Goal: Transaction & Acquisition: Purchase product/service

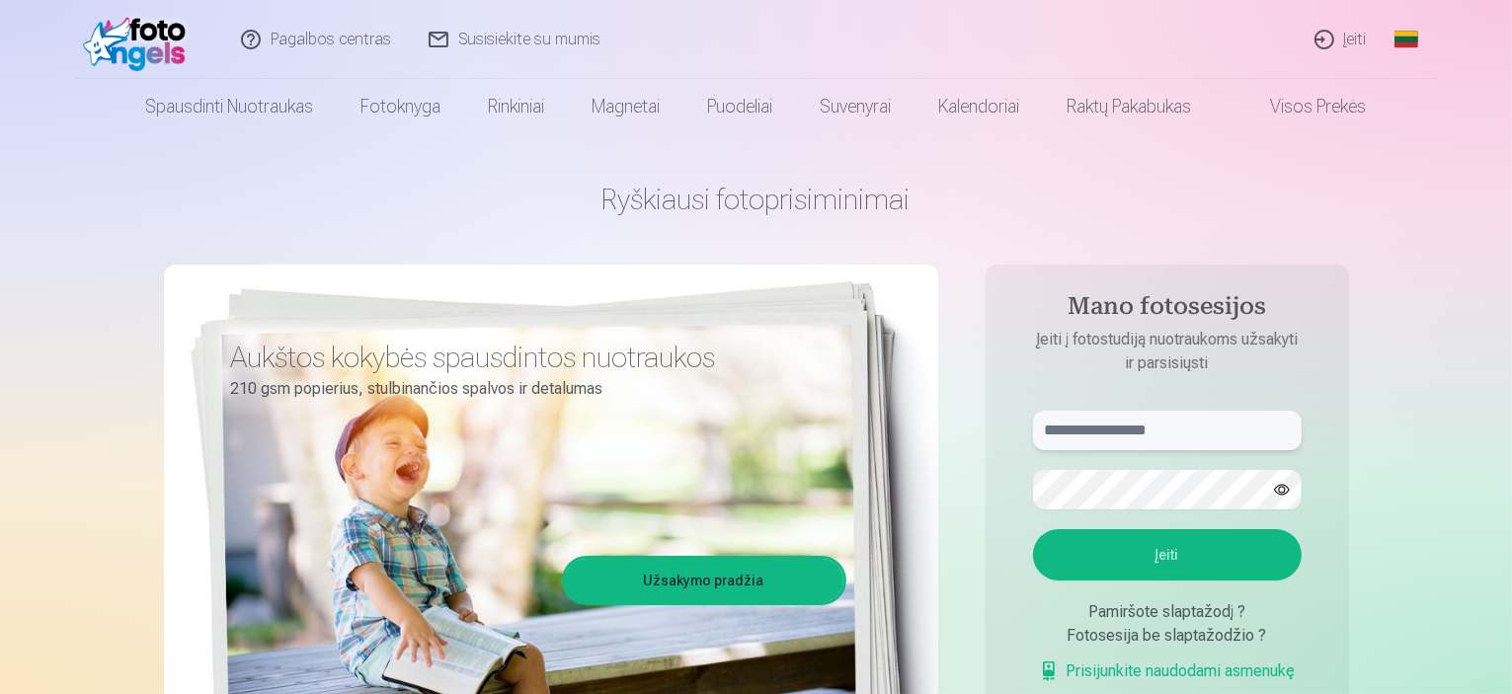
click at [1101, 424] on input "text" at bounding box center [1167, 431] width 269 height 40
click at [1172, 556] on button "Įeiti" at bounding box center [1167, 555] width 269 height 51
click at [1287, 493] on button "button" at bounding box center [1283, 490] width 38 height 38
click at [1116, 434] on input "**********" at bounding box center [1167, 431] width 269 height 40
click at [1182, 547] on button "Įeiti" at bounding box center [1167, 555] width 269 height 51
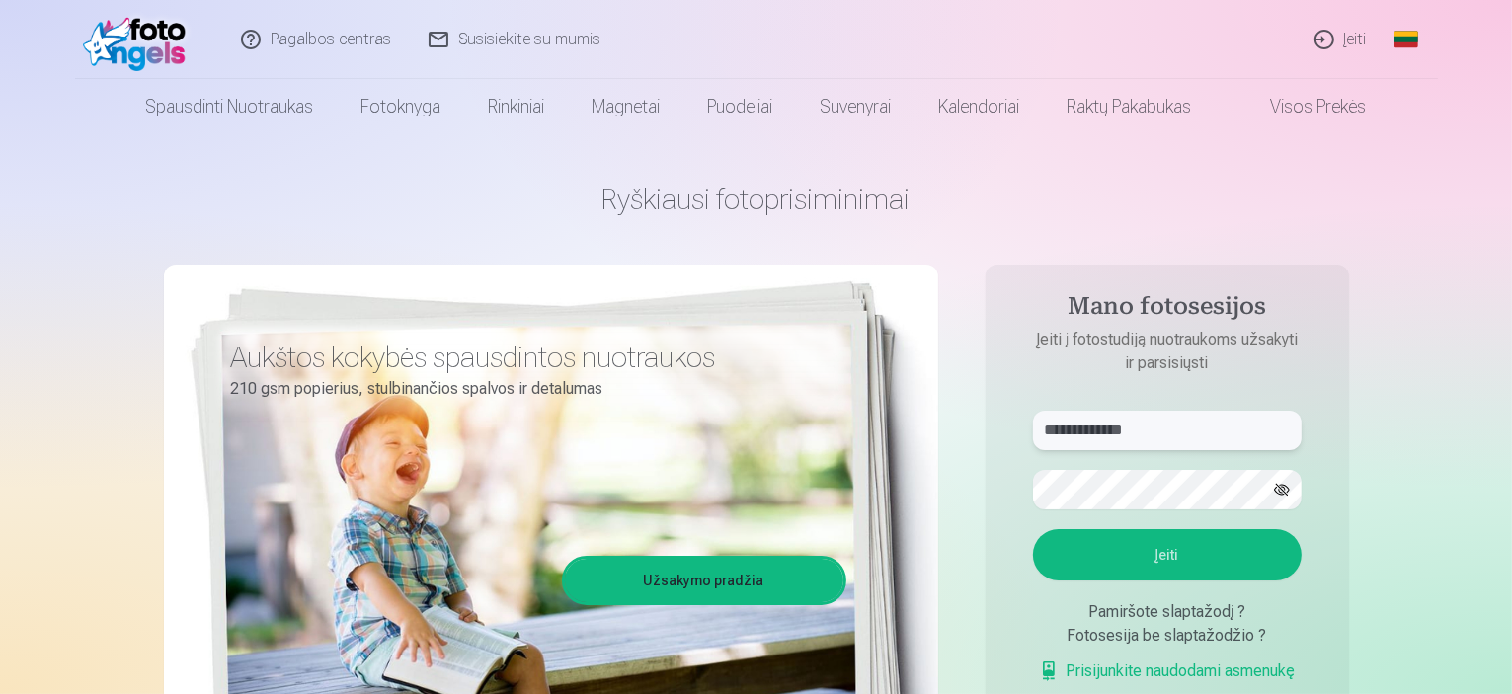
click at [1172, 426] on input "**********" at bounding box center [1167, 431] width 269 height 40
type input "*"
click at [1104, 433] on input "**********" at bounding box center [1167, 431] width 269 height 40
type input "**********"
click at [1134, 552] on button "Įeiti" at bounding box center [1167, 555] width 269 height 51
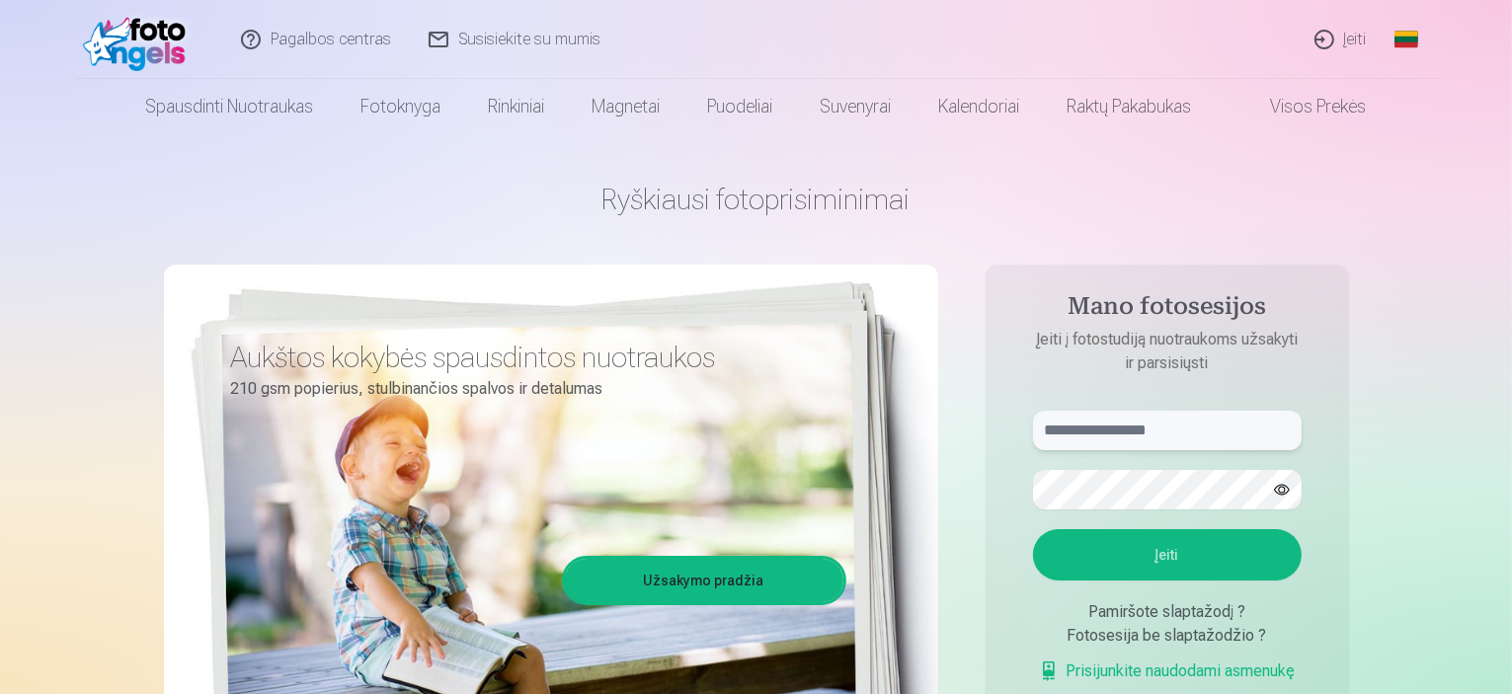
click at [1070, 428] on input "text" at bounding box center [1167, 431] width 269 height 40
click at [1055, 435] on input "*" at bounding box center [1167, 431] width 269 height 40
type input "**********"
click at [1166, 544] on button "Įeiti" at bounding box center [1167, 555] width 269 height 51
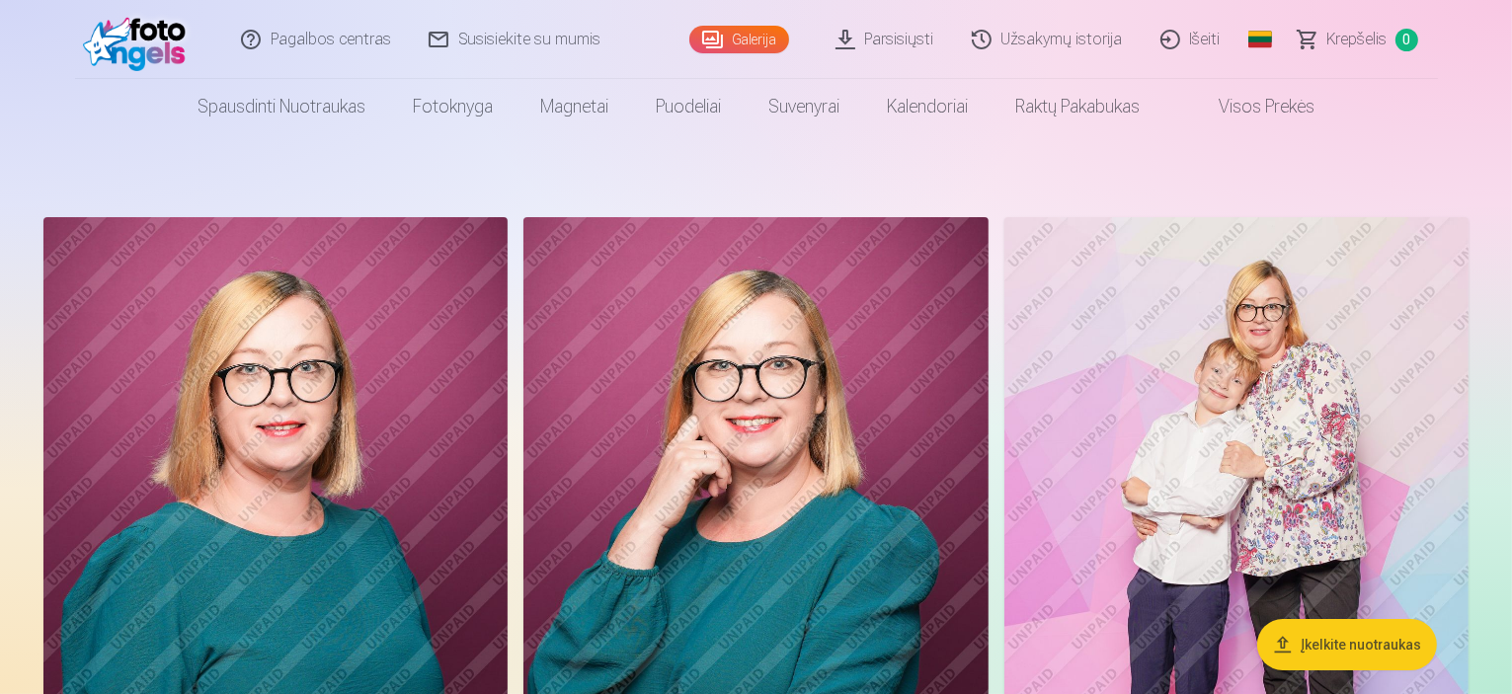
click at [319, 422] on img at bounding box center [275, 565] width 464 height 697
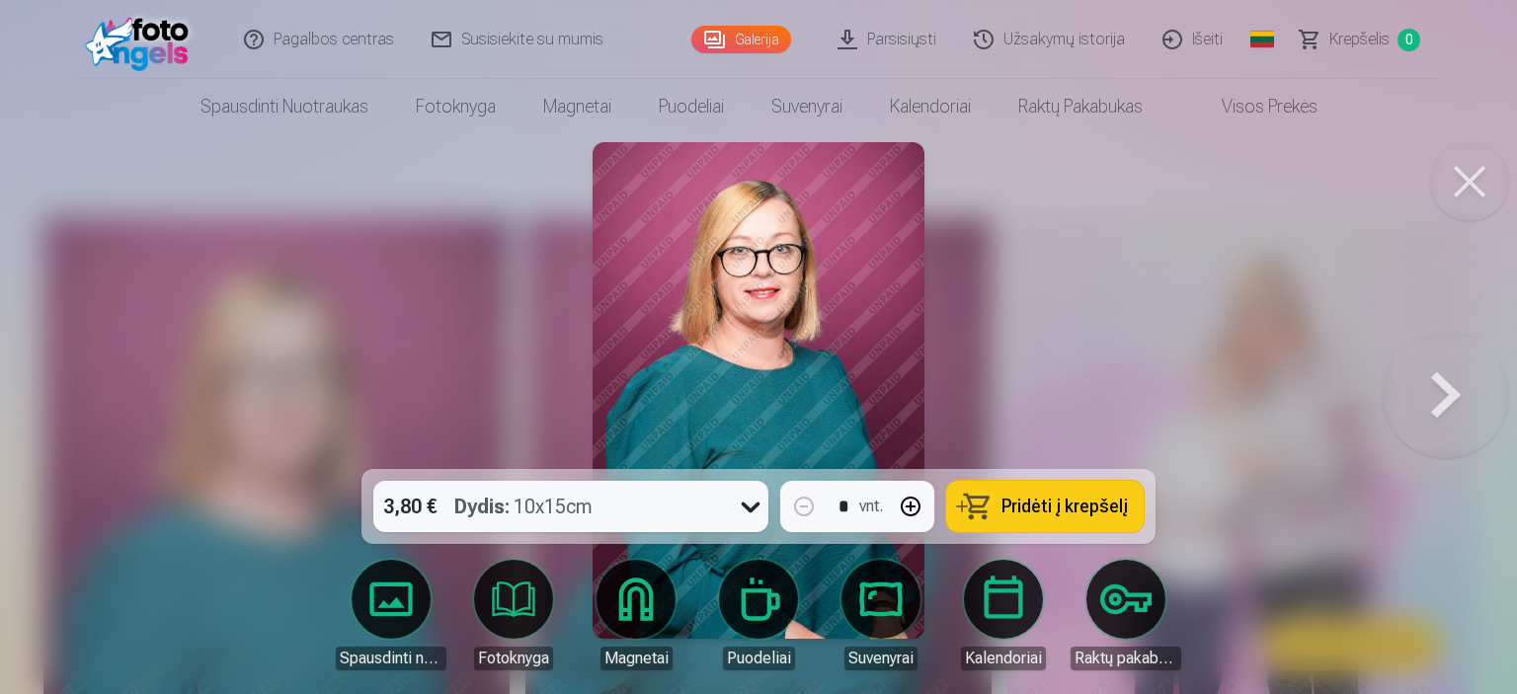
click at [1448, 402] on button at bounding box center [1446, 391] width 126 height 118
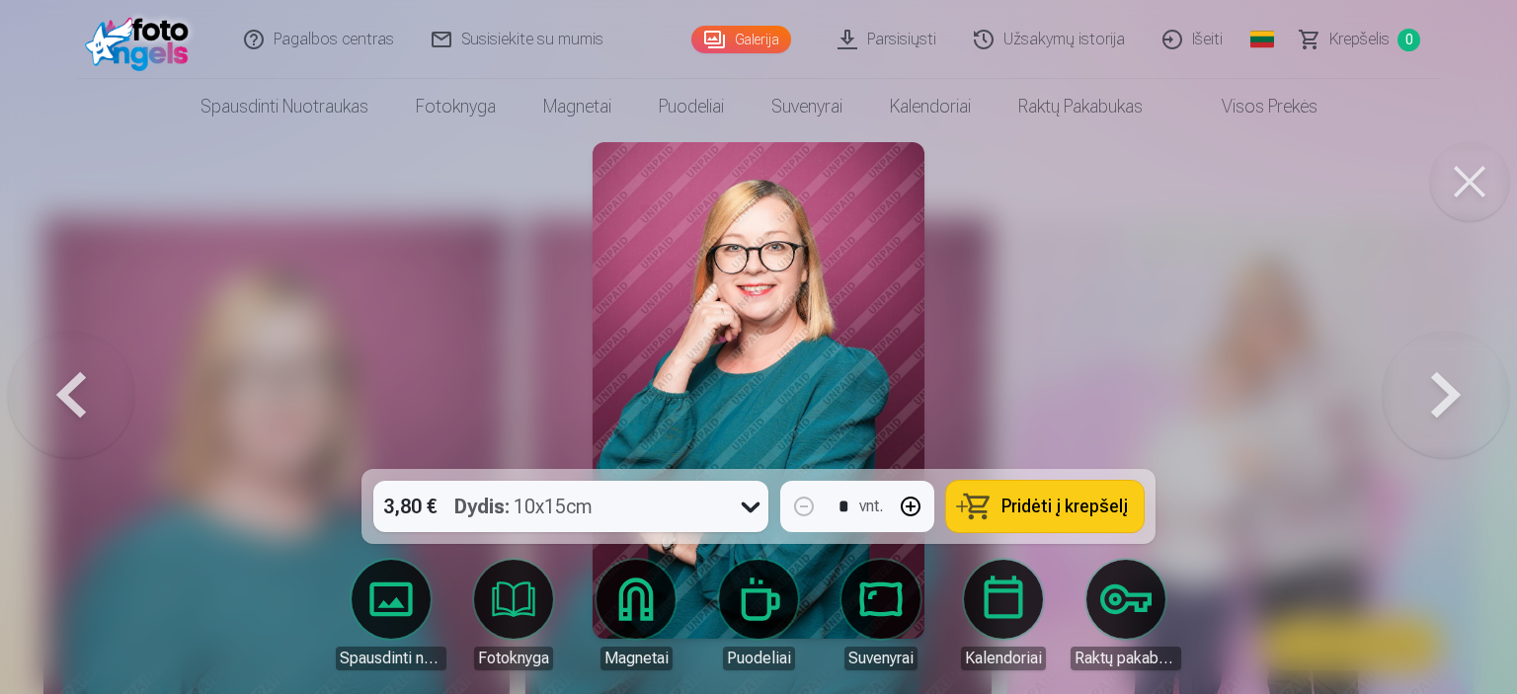
click at [1448, 402] on button at bounding box center [1446, 391] width 126 height 118
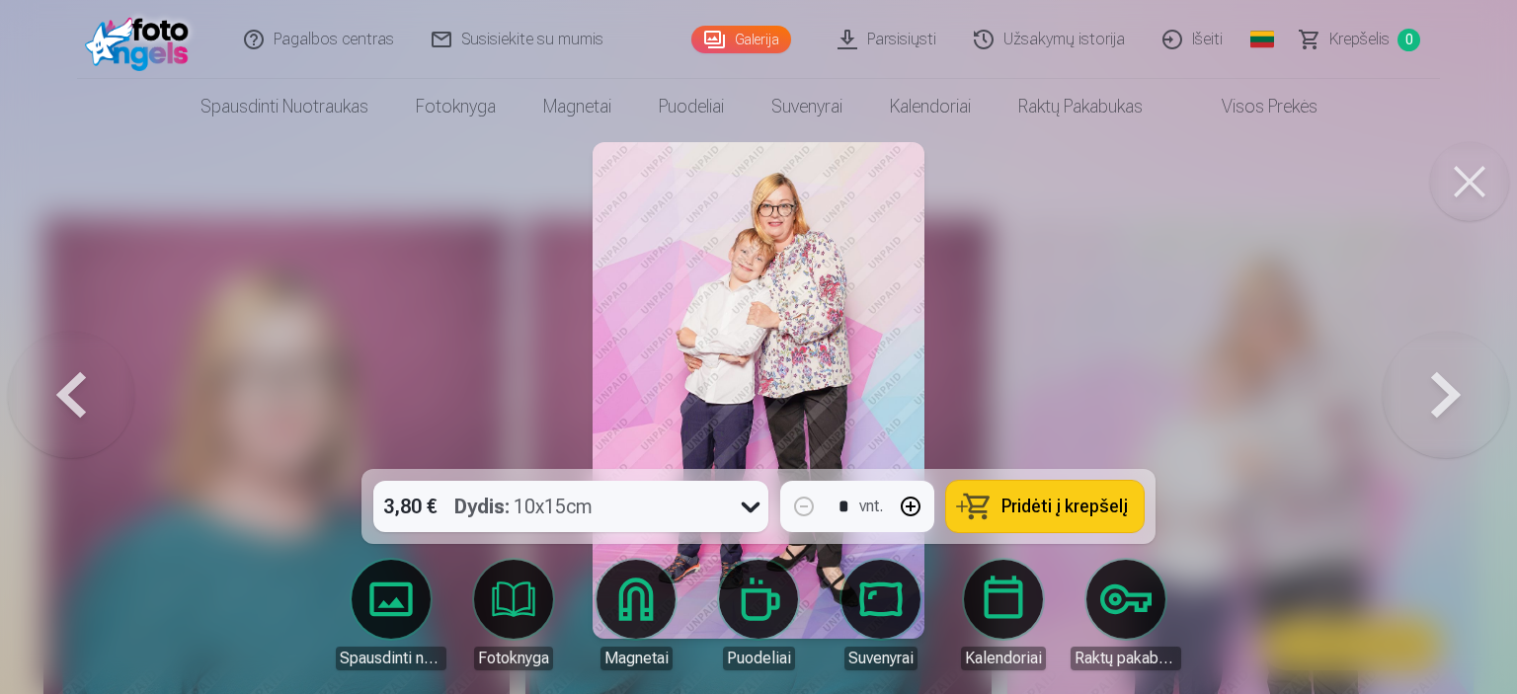
click at [1448, 402] on button at bounding box center [1446, 391] width 126 height 118
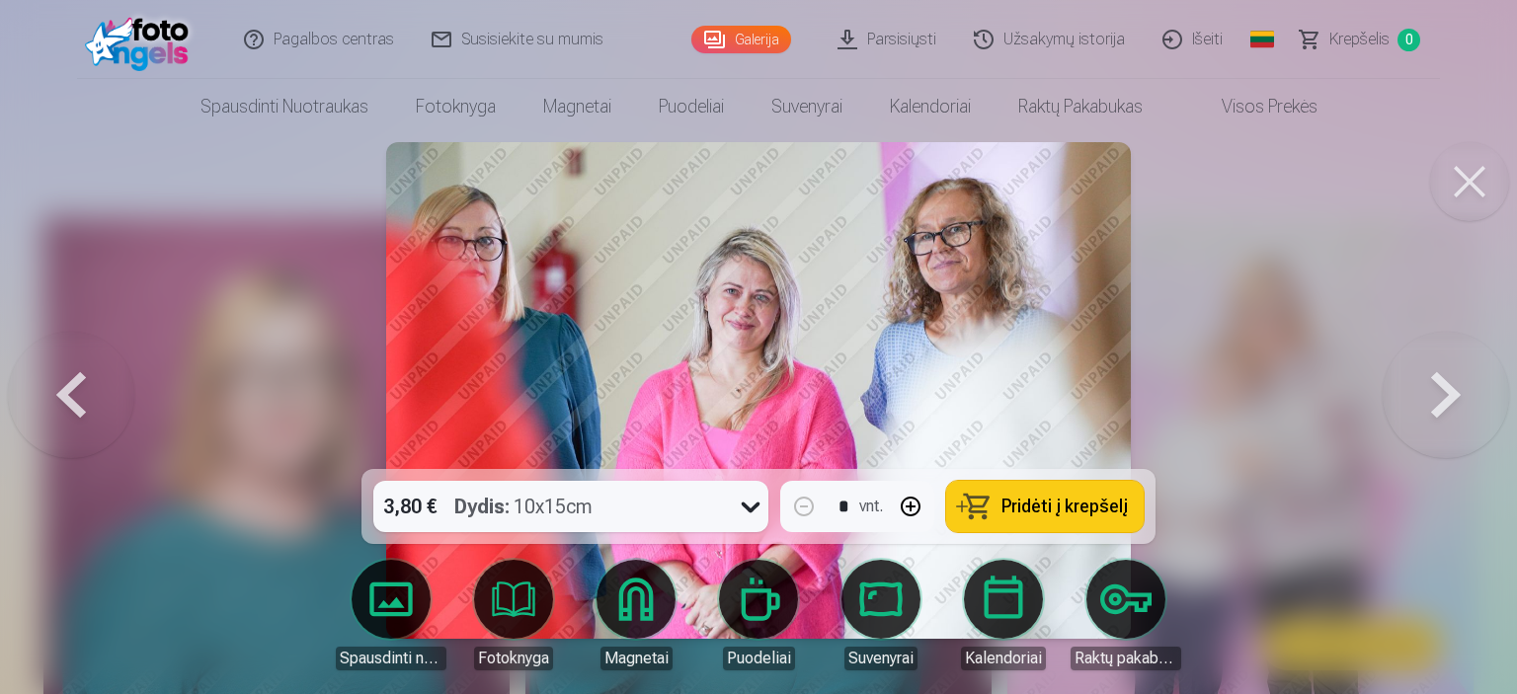
click at [1448, 402] on button at bounding box center [1446, 391] width 126 height 118
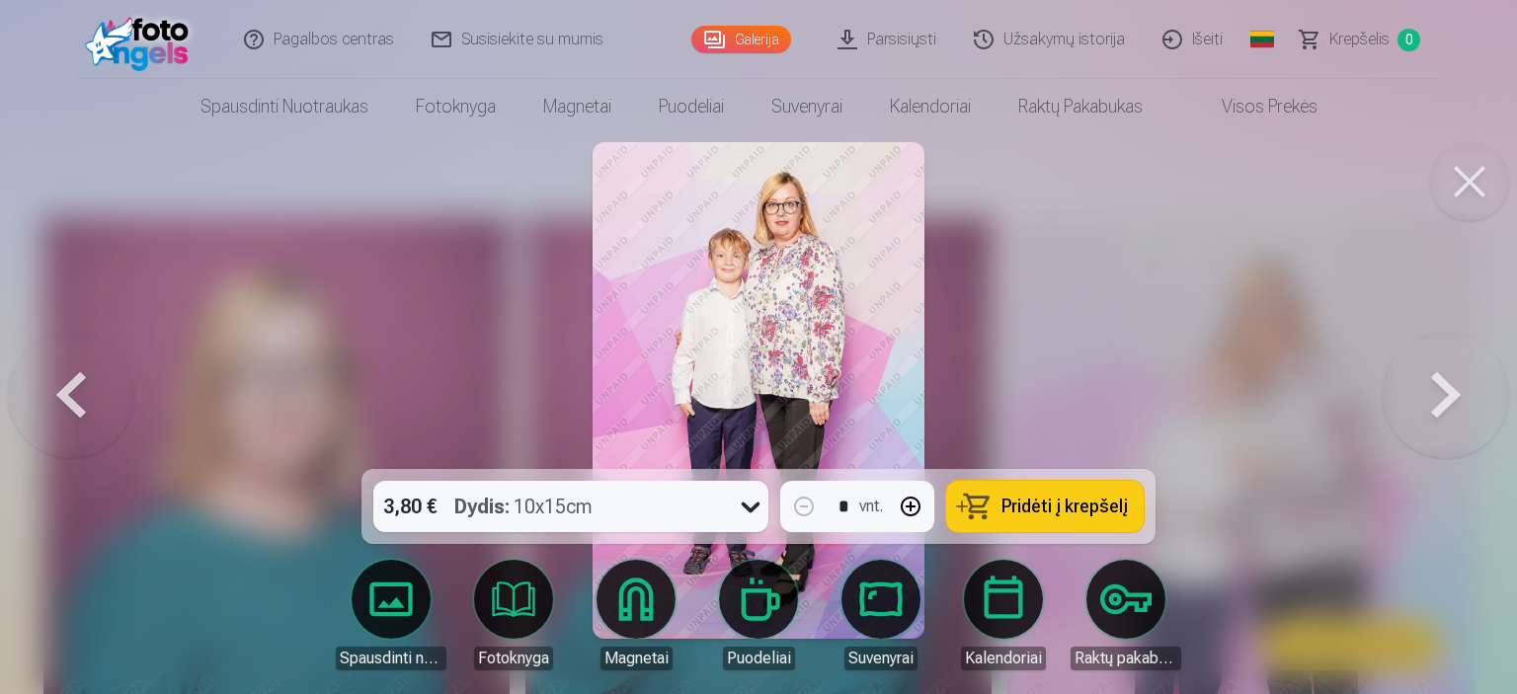
click at [1448, 402] on button at bounding box center [1446, 391] width 126 height 118
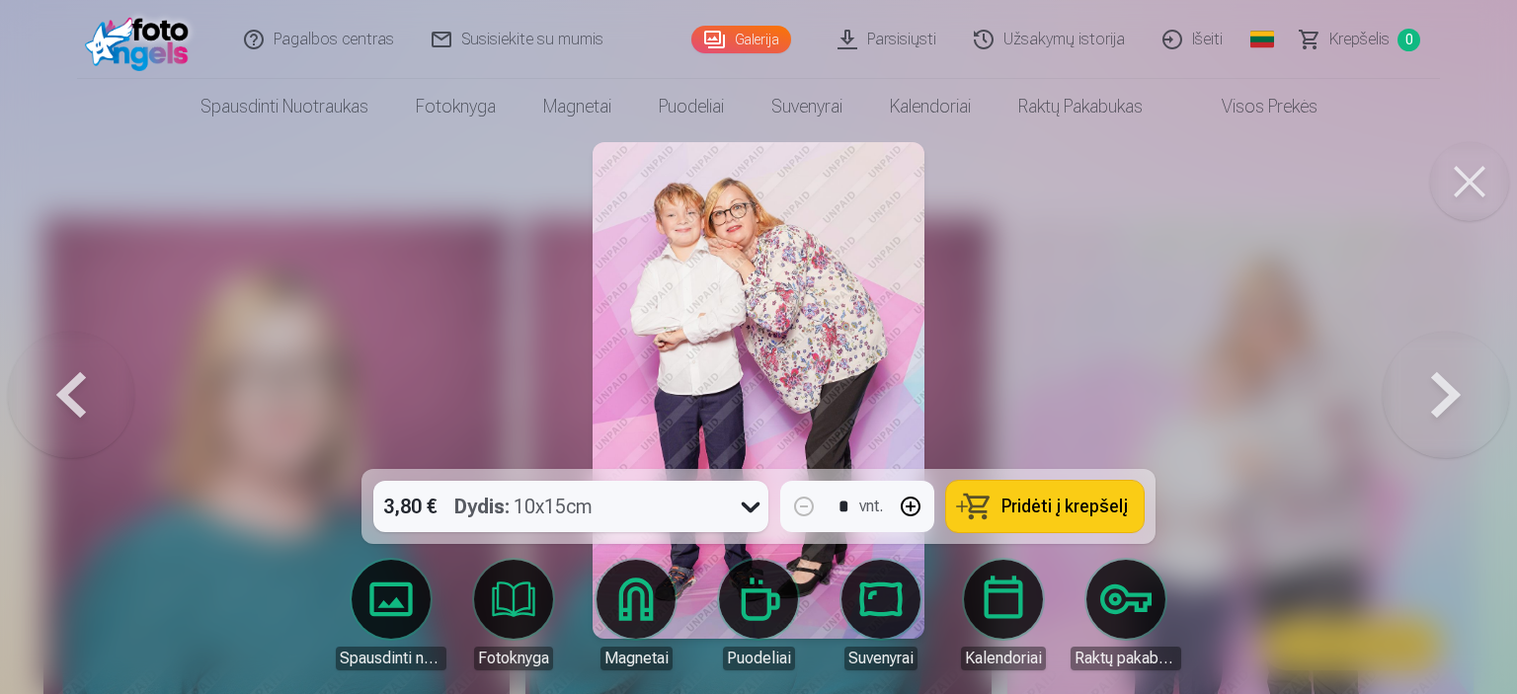
click at [1448, 402] on button at bounding box center [1446, 391] width 126 height 118
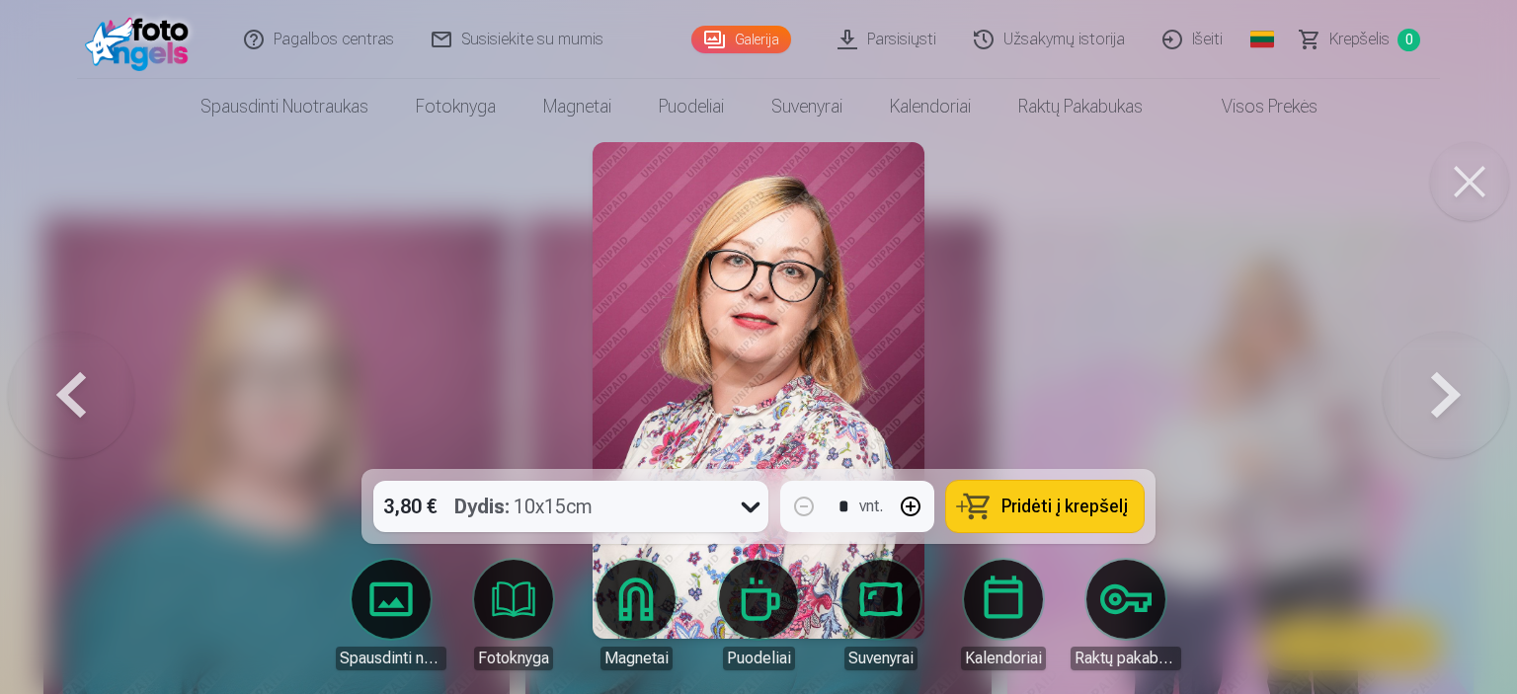
click at [1448, 402] on button at bounding box center [1446, 391] width 126 height 118
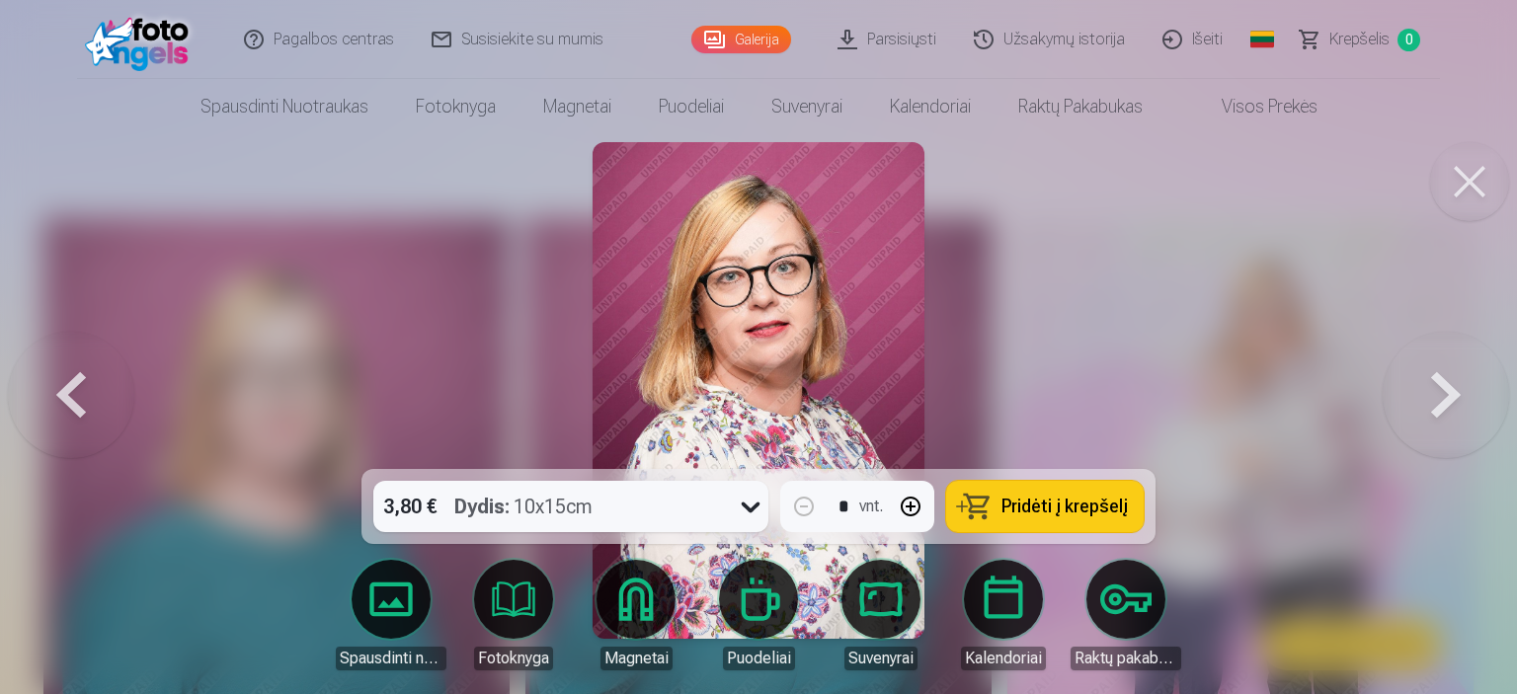
click at [1448, 402] on button at bounding box center [1446, 391] width 126 height 118
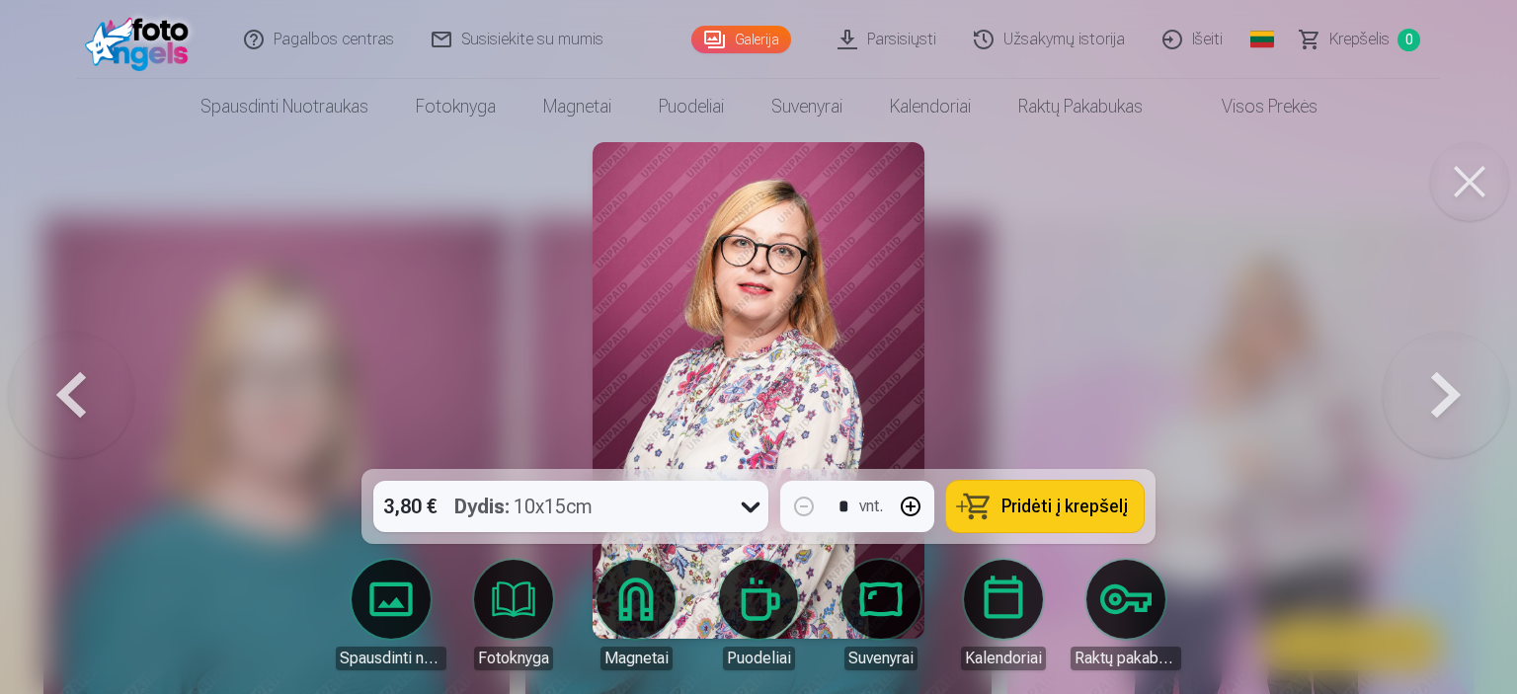
click at [1448, 402] on button at bounding box center [1446, 391] width 126 height 118
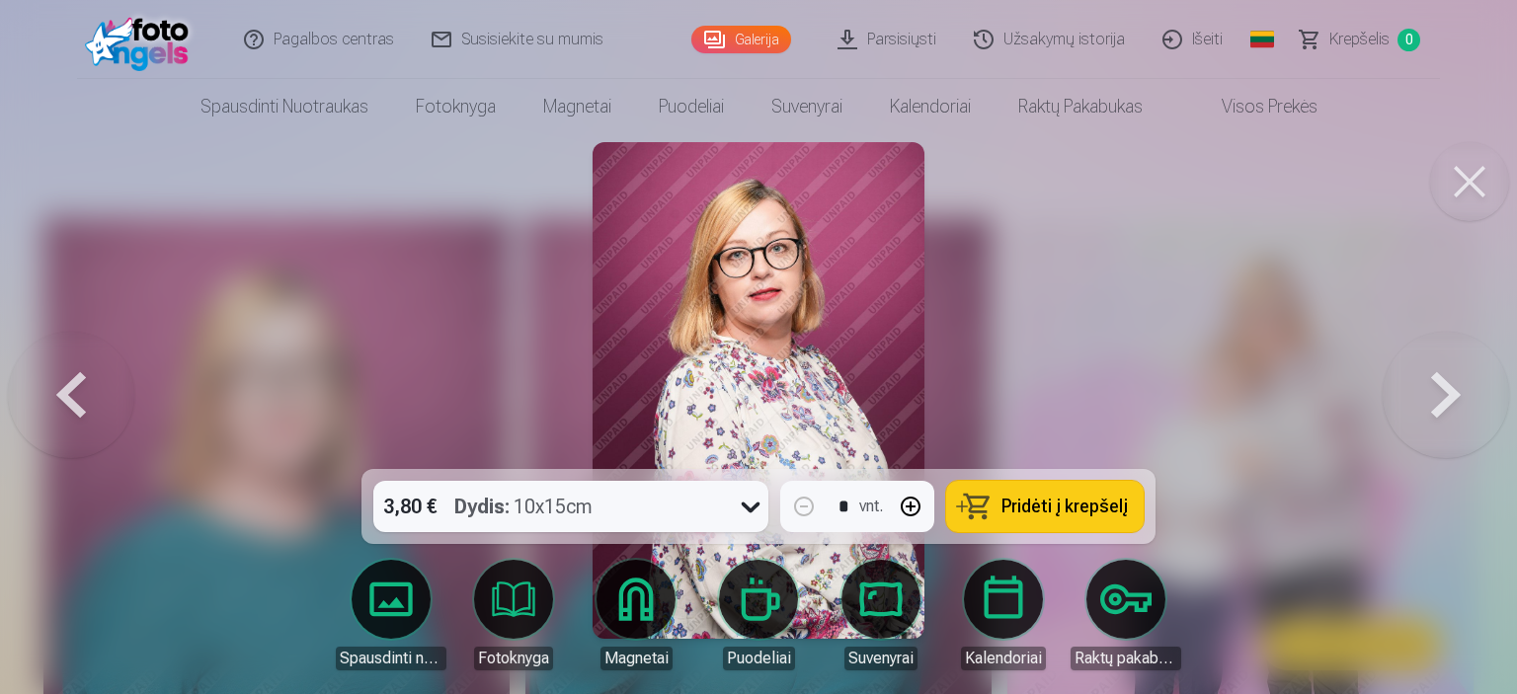
click at [1448, 402] on button at bounding box center [1446, 391] width 126 height 118
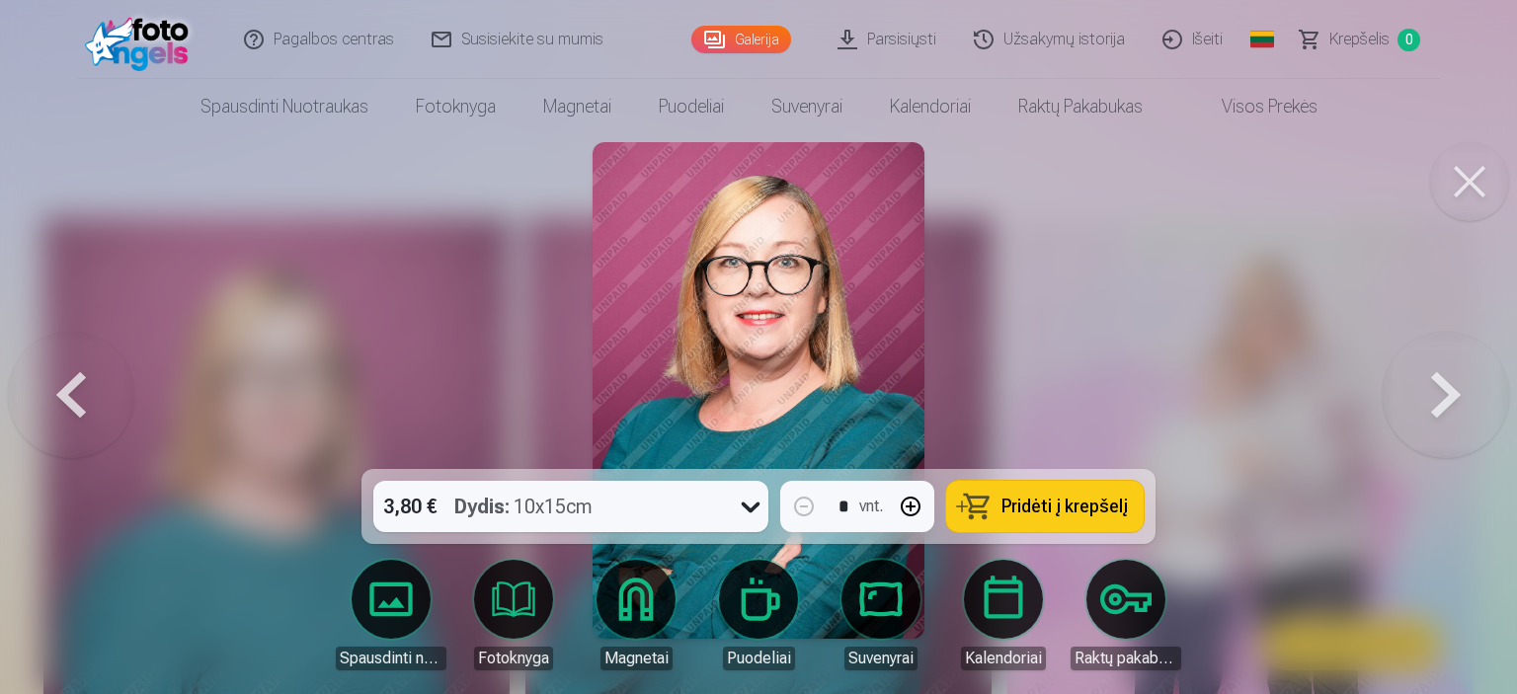
click at [1448, 402] on button at bounding box center [1446, 391] width 126 height 118
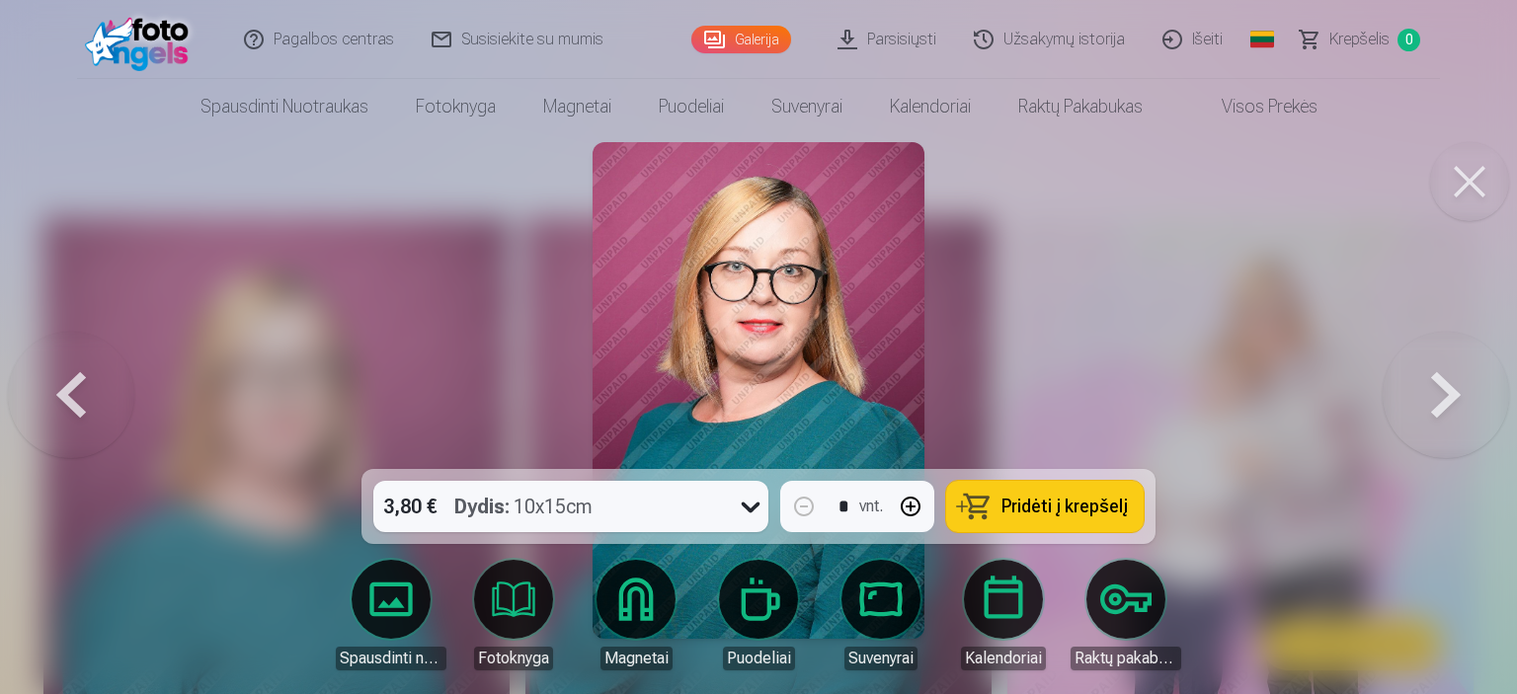
click at [1448, 402] on button at bounding box center [1446, 391] width 126 height 118
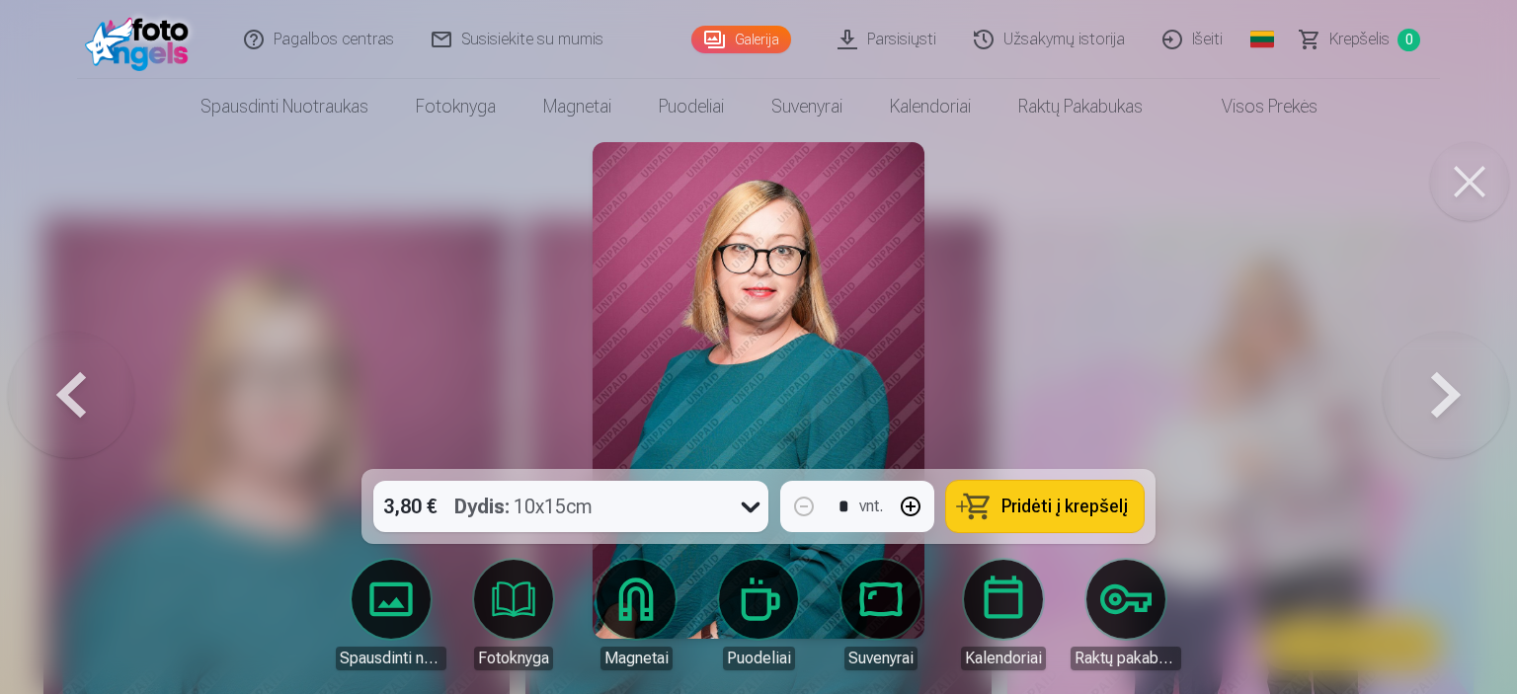
click at [1448, 402] on button at bounding box center [1446, 391] width 126 height 118
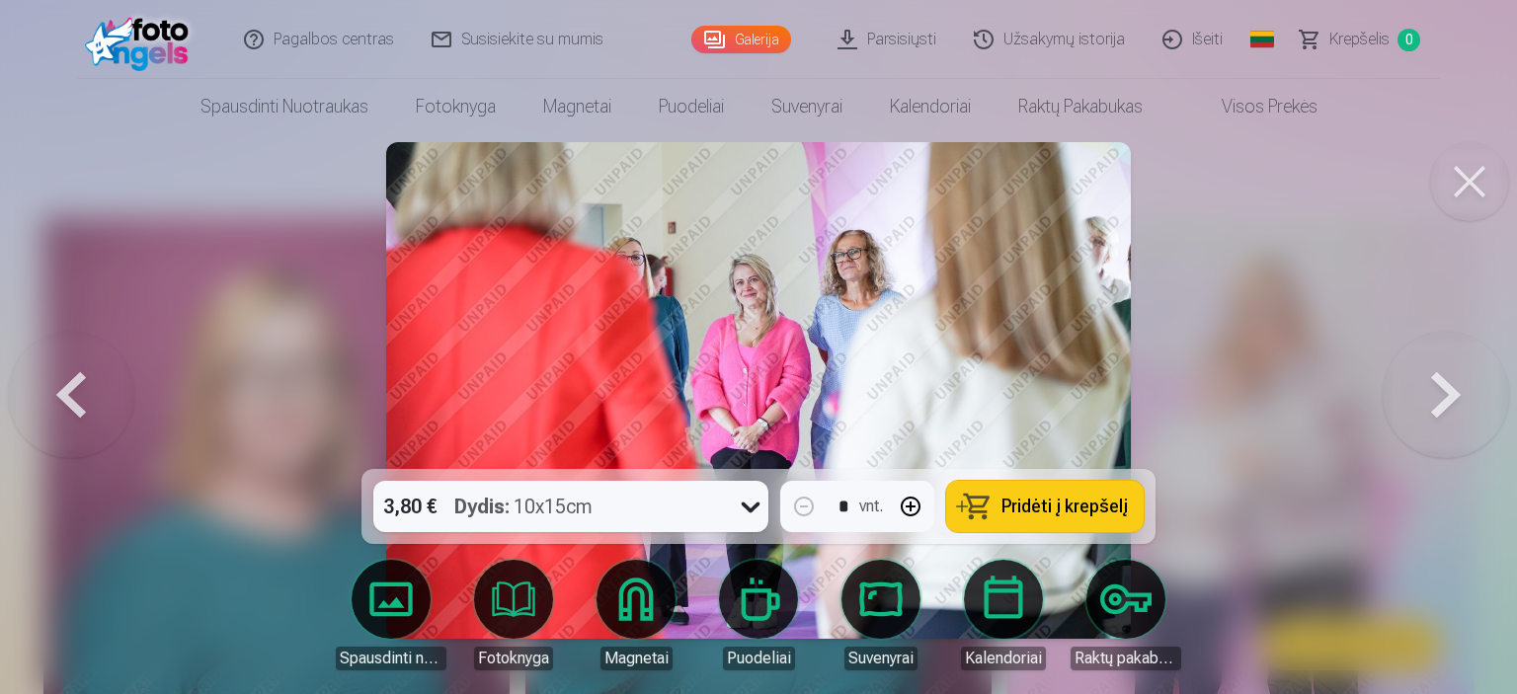
click at [1448, 402] on button at bounding box center [1446, 391] width 126 height 118
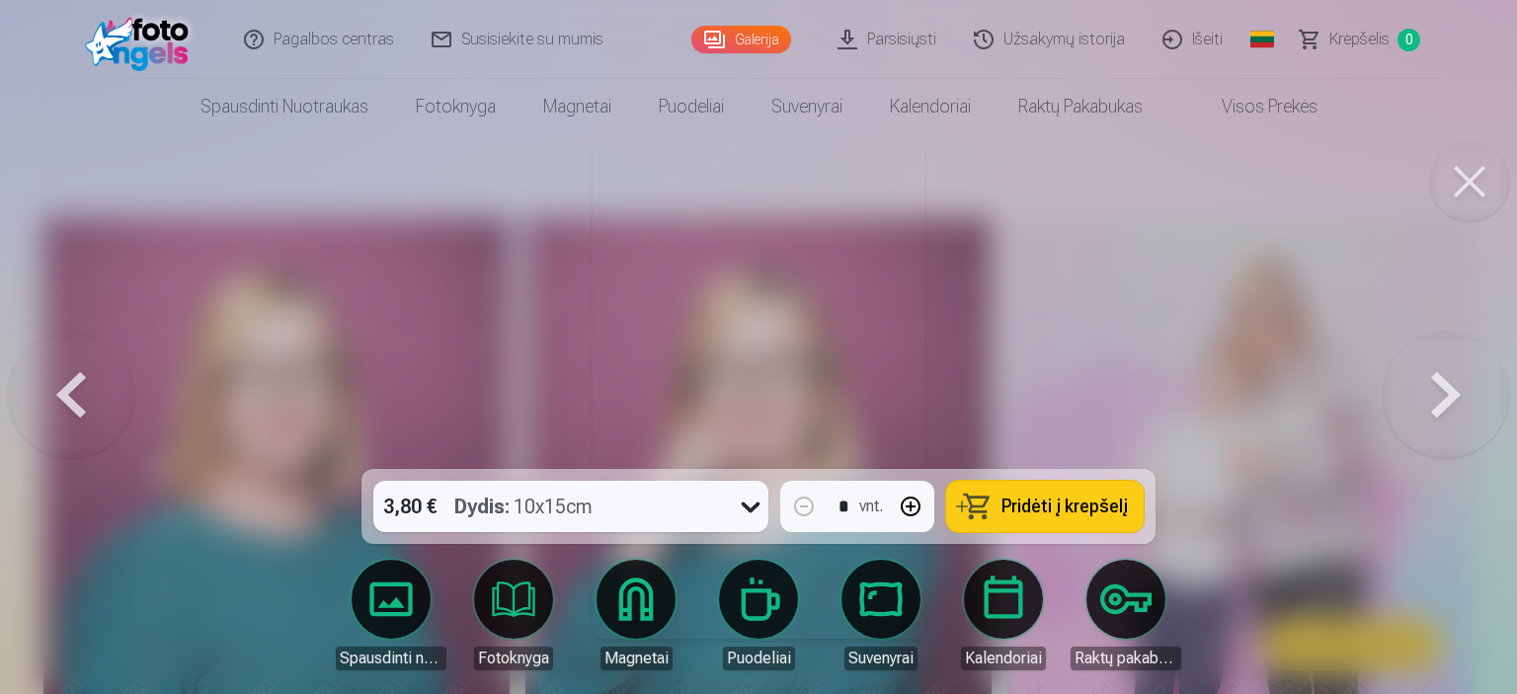
click at [1448, 402] on button at bounding box center [1446, 391] width 126 height 118
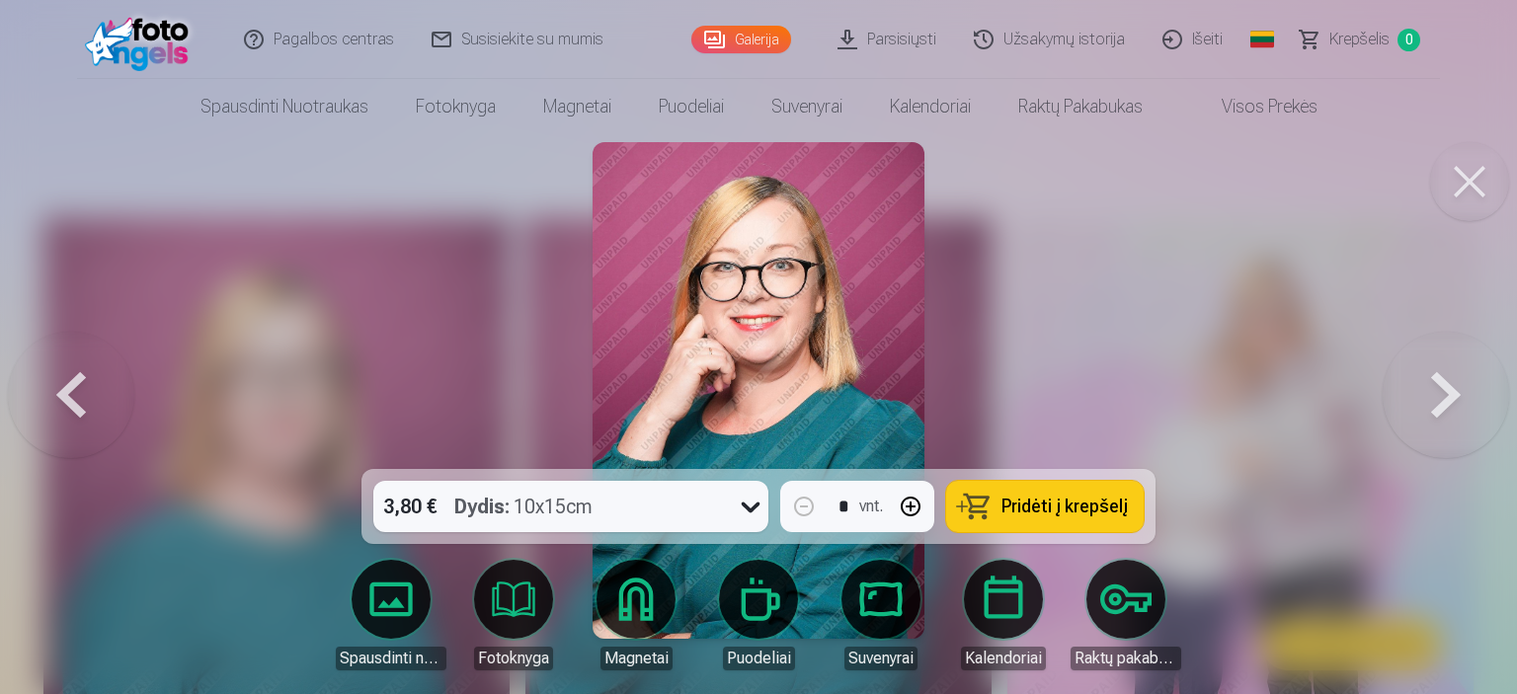
click at [1448, 402] on button at bounding box center [1446, 391] width 126 height 118
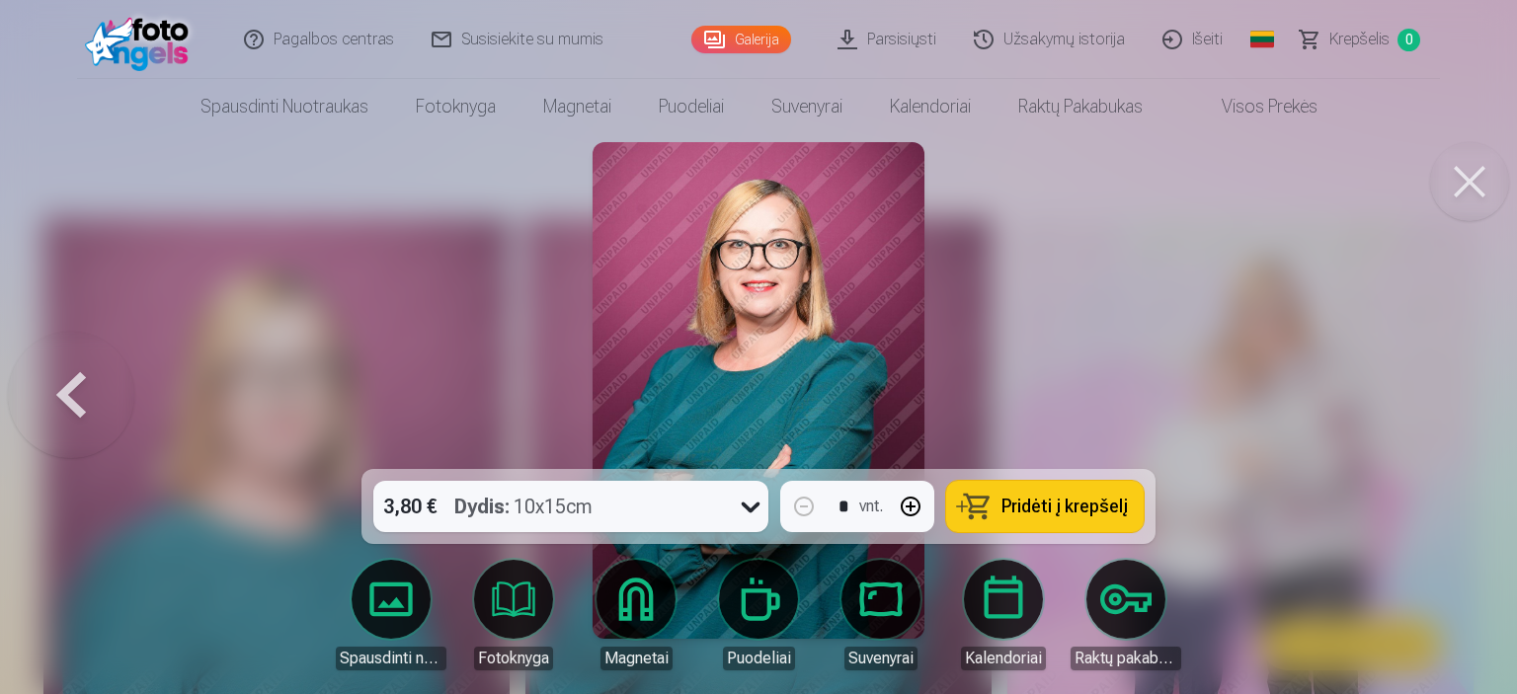
click at [1448, 402] on div at bounding box center [758, 347] width 1517 height 694
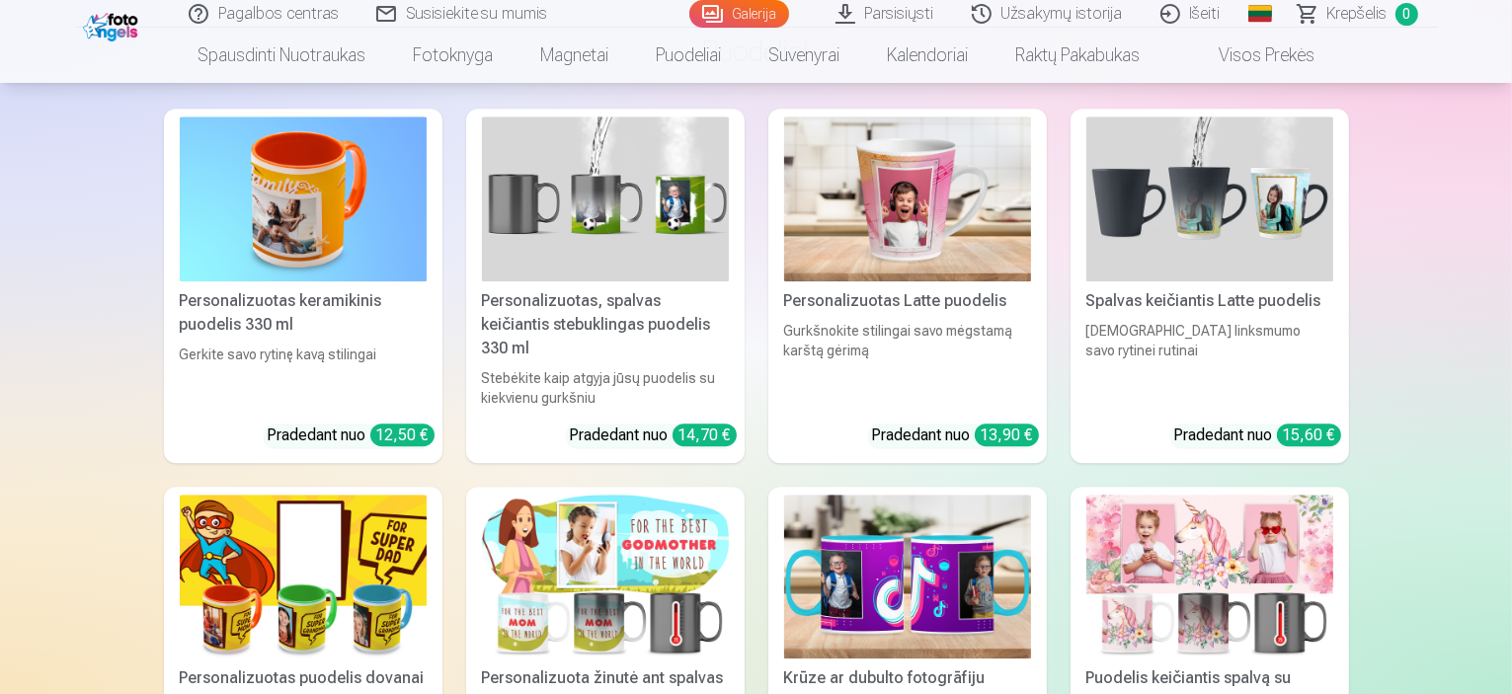
scroll to position [5927, 0]
